Goal: Complete application form

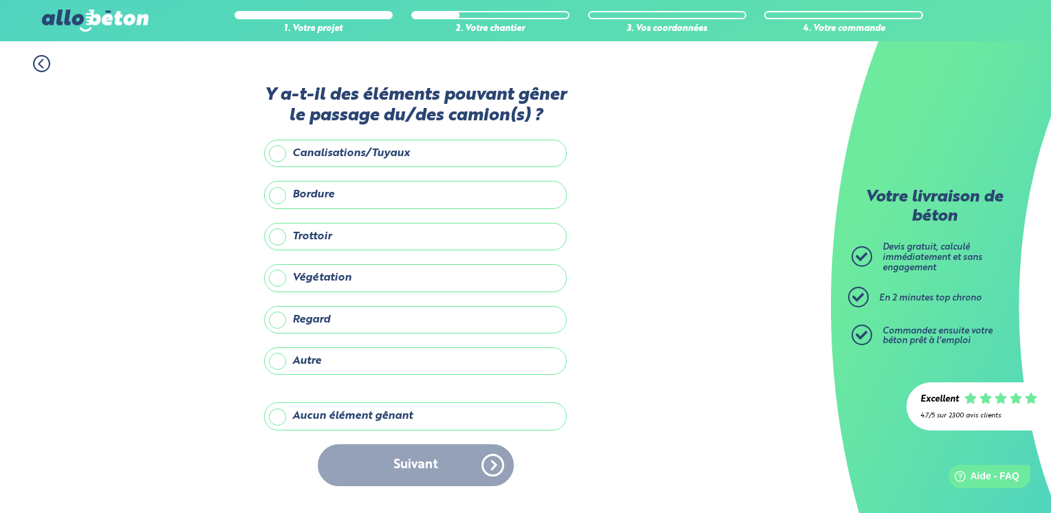
click at [369, 416] on label "Aucun élément gênant" at bounding box center [415, 416] width 303 height 28
click at [0, 0] on input "Aucun élément gênant" at bounding box center [0, 0] width 0 height 0
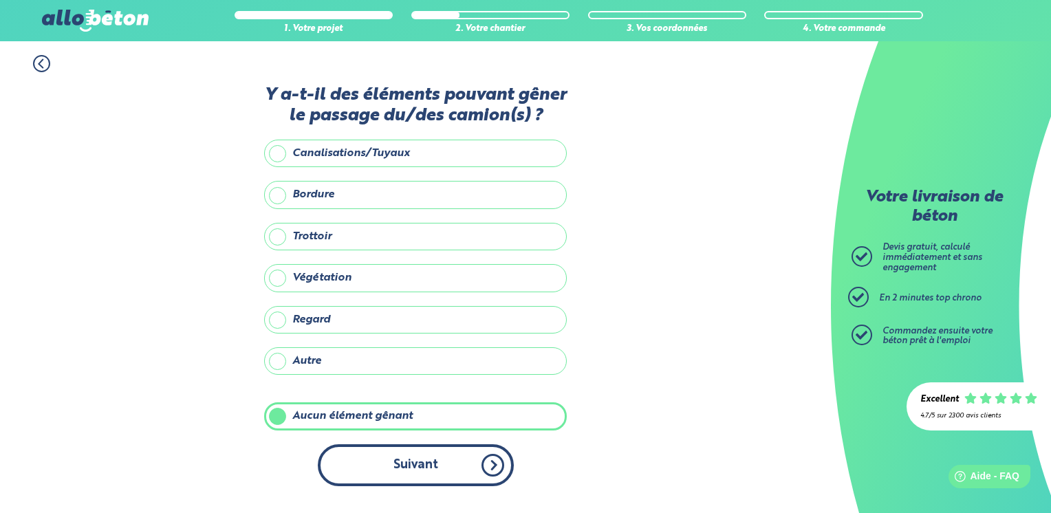
click at [431, 477] on button "Suivant" at bounding box center [416, 465] width 196 height 42
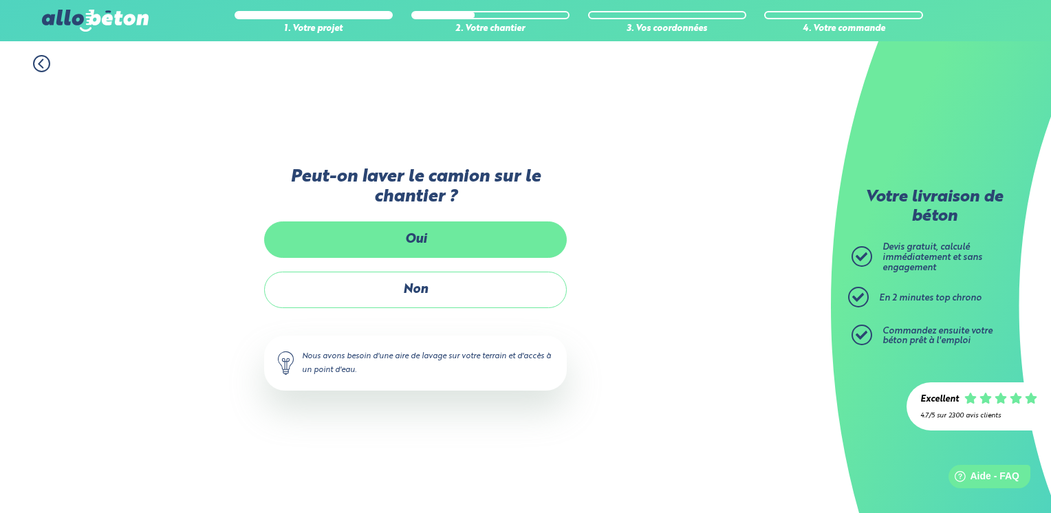
click at [413, 239] on label "Oui" at bounding box center [415, 240] width 303 height 36
click at [0, 0] on input "Oui" at bounding box center [0, 0] width 0 height 0
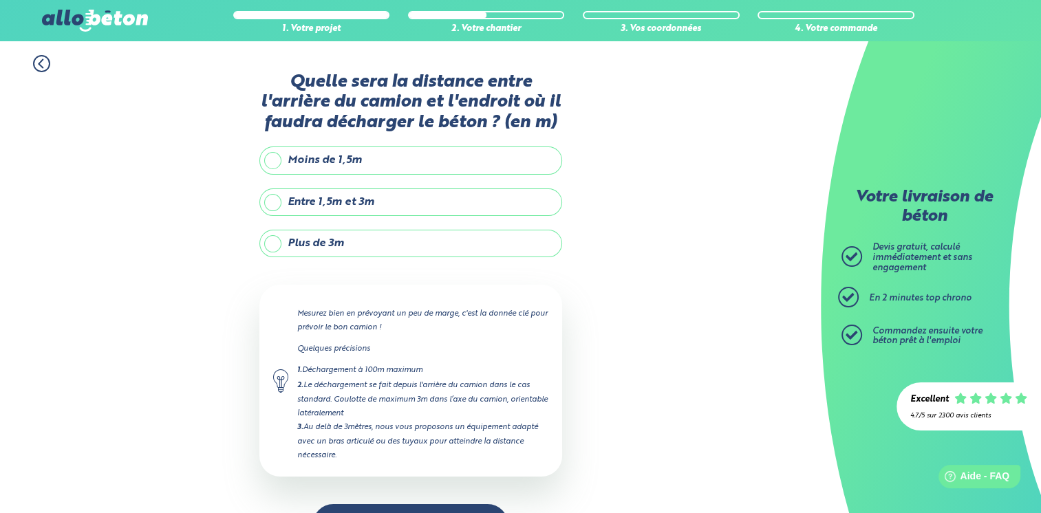
click at [336, 244] on label "Plus de 3m" at bounding box center [410, 244] width 303 height 28
click at [0, 0] on input "Plus de 3m" at bounding box center [0, 0] width 0 height 0
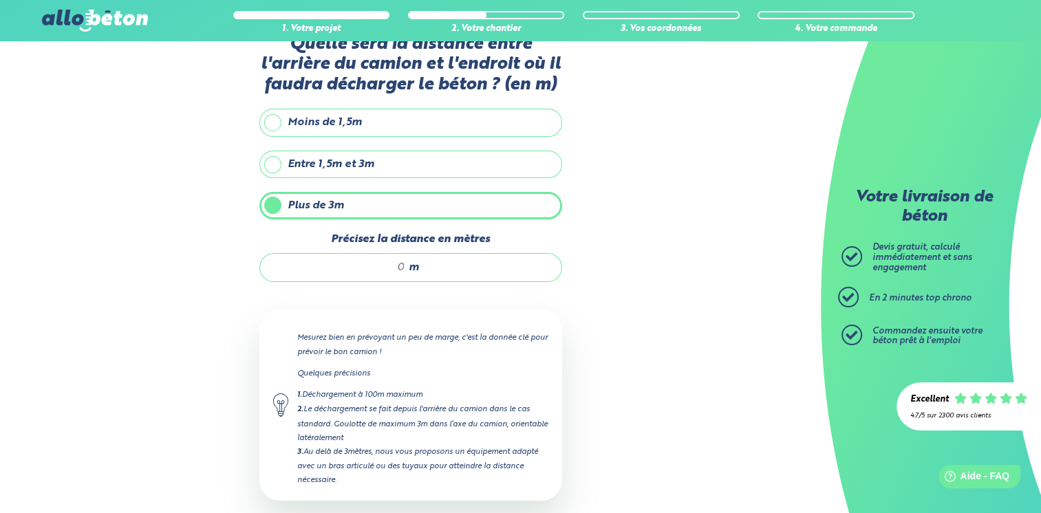
scroll to position [69, 0]
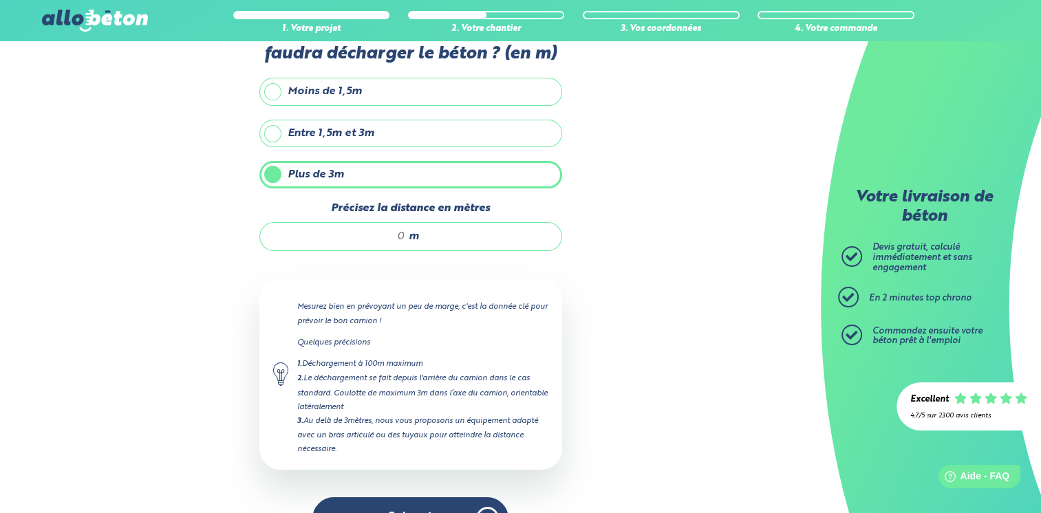
click at [405, 234] on div "m" at bounding box center [410, 236] width 303 height 29
drag, startPoint x: 405, startPoint y: 236, endPoint x: 391, endPoint y: 237, distance: 13.8
click at [391, 237] on input "Précisez la distance en mètres" at bounding box center [339, 237] width 131 height 14
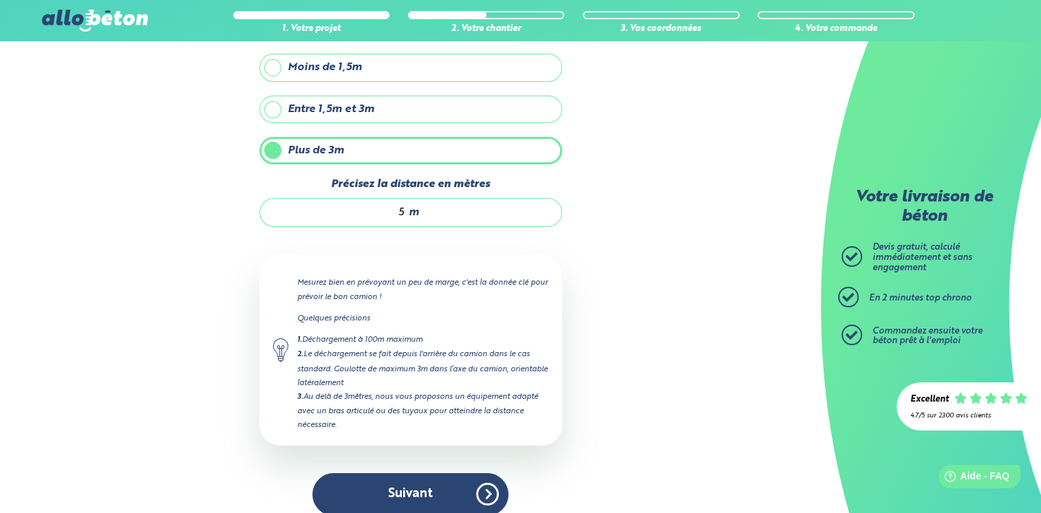
scroll to position [105, 0]
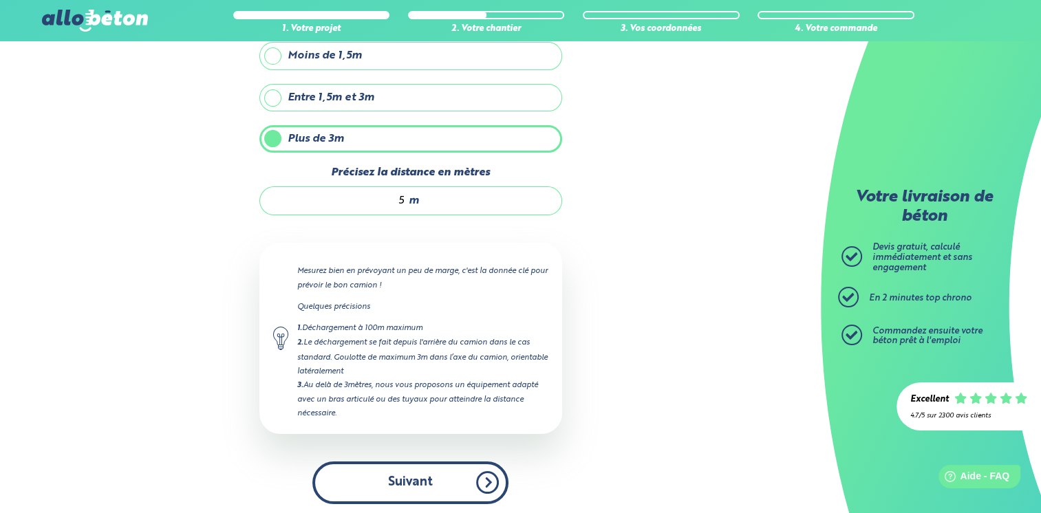
type input "5"
click at [443, 486] on button "Suivant" at bounding box center [410, 483] width 196 height 42
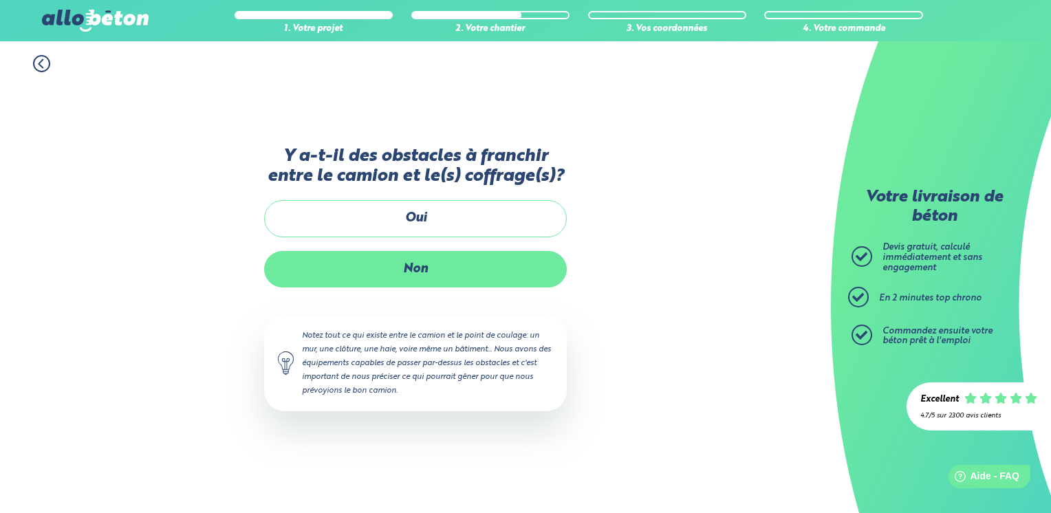
click at [440, 271] on label "Non" at bounding box center [415, 269] width 303 height 36
click at [0, 0] on input "Non" at bounding box center [0, 0] width 0 height 0
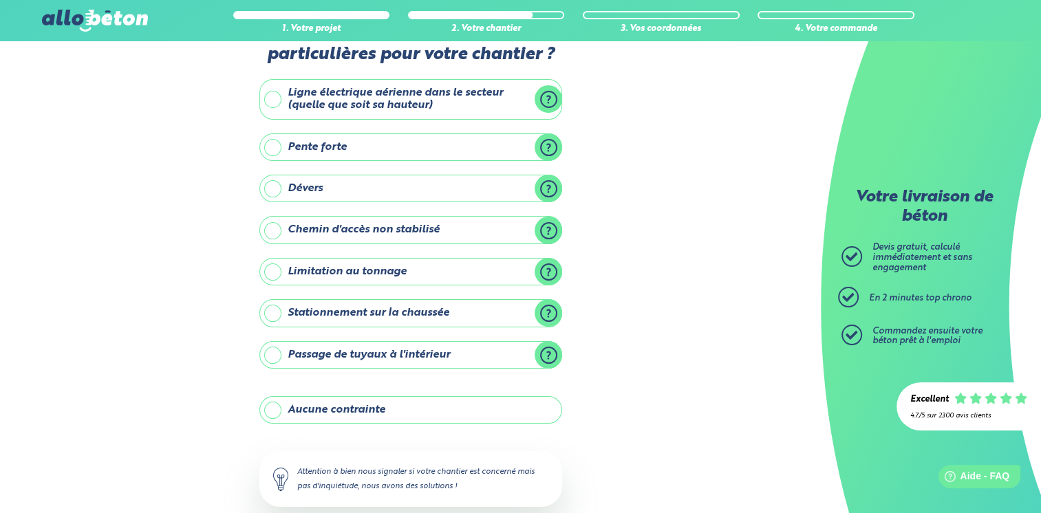
scroll to position [69, 0]
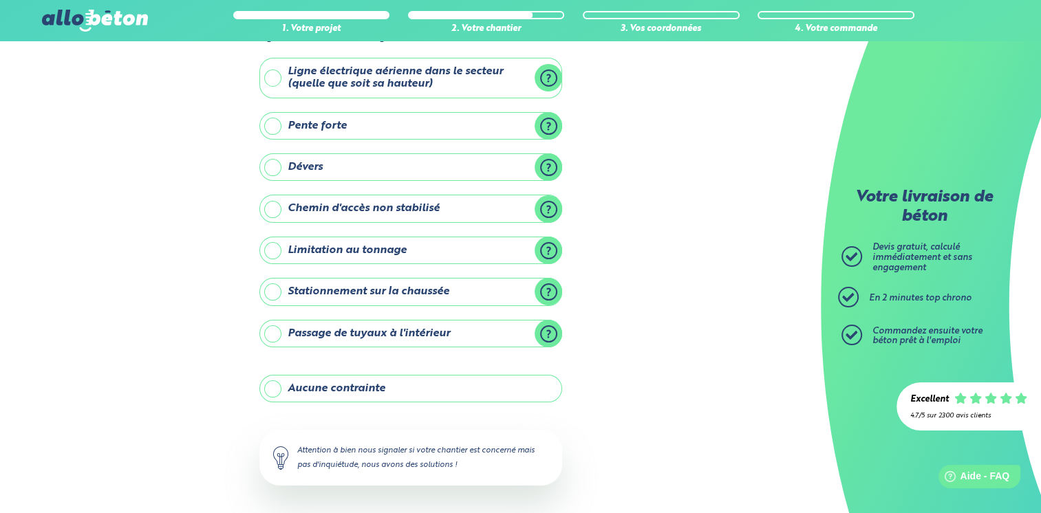
click at [354, 384] on label "Aucune contrainte" at bounding box center [410, 389] width 303 height 28
click at [0, 0] on input "Aucune contrainte" at bounding box center [0, 0] width 0 height 0
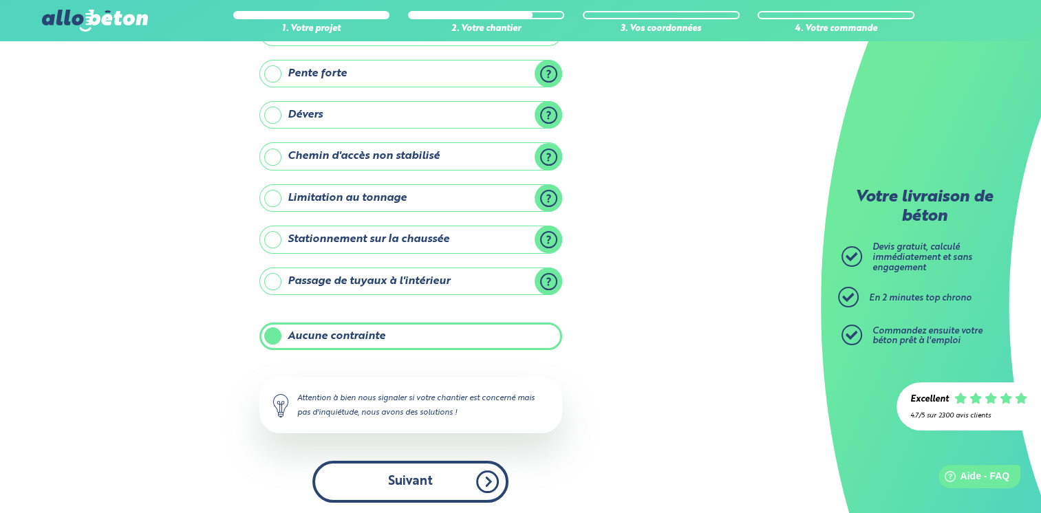
click at [459, 473] on button "Suivant" at bounding box center [410, 482] width 196 height 42
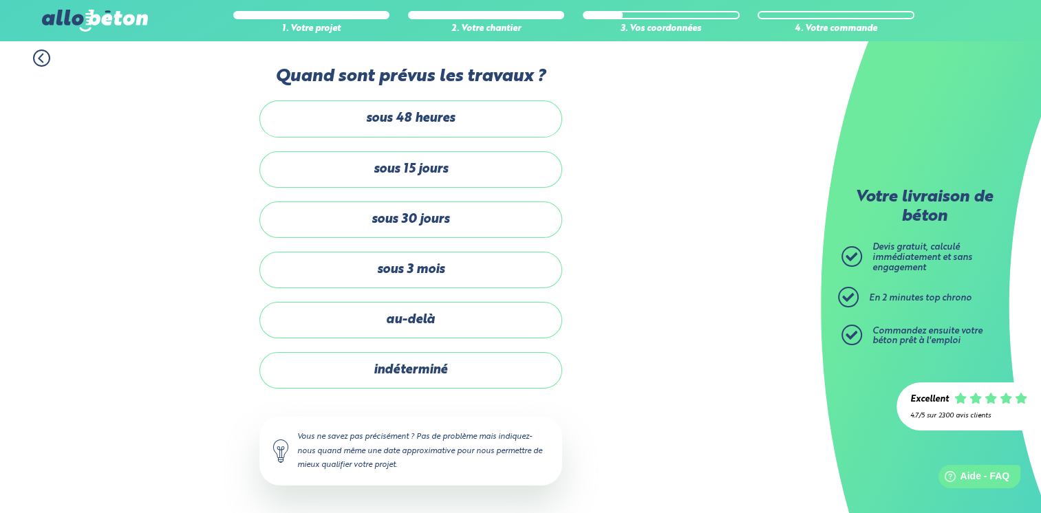
scroll to position [3, 0]
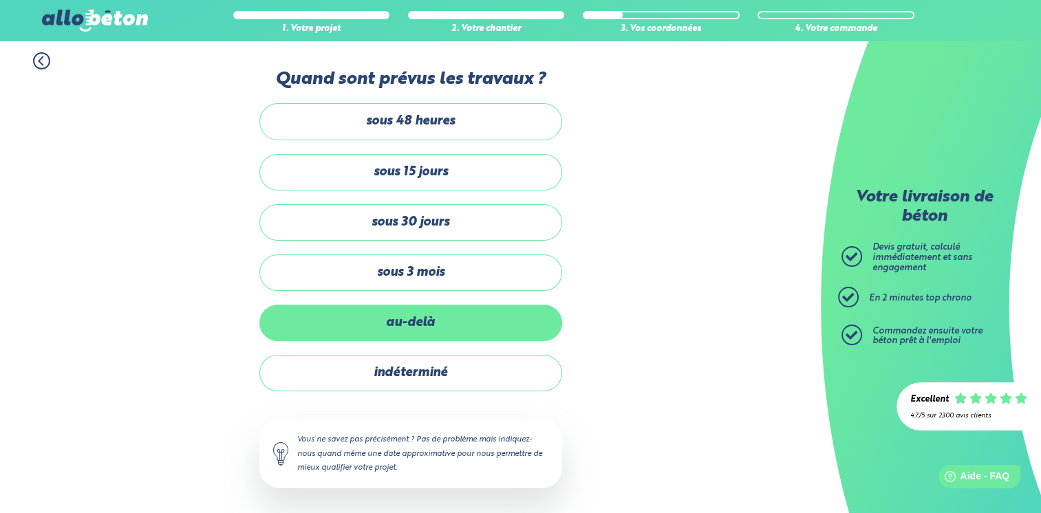
click at [418, 329] on label "au-delà" at bounding box center [410, 323] width 303 height 36
click at [0, 0] on input "au-delà" at bounding box center [0, 0] width 0 height 0
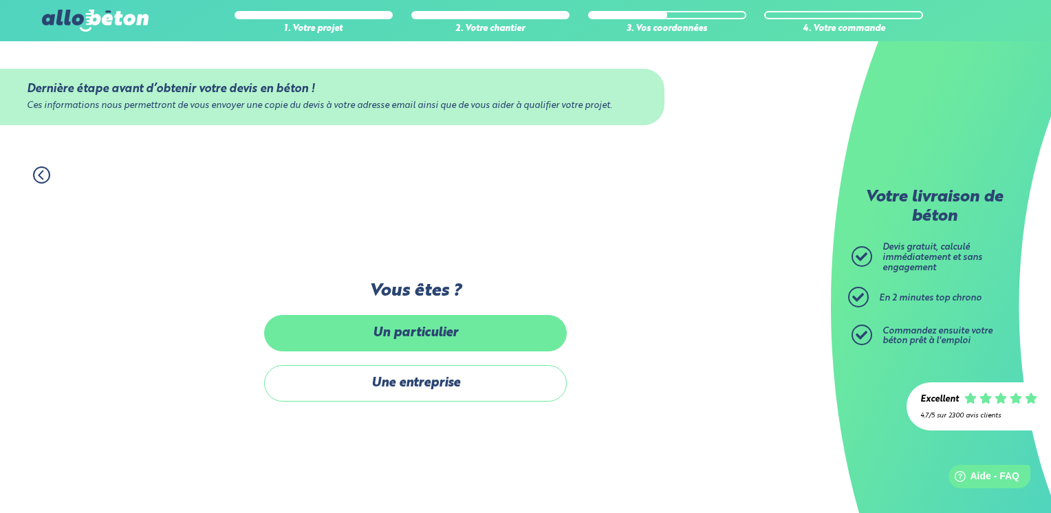
click at [451, 330] on label "Un particulier" at bounding box center [415, 333] width 303 height 36
click at [0, 0] on input "Un particulier" at bounding box center [0, 0] width 0 height 0
